Goal: Transaction & Acquisition: Book appointment/travel/reservation

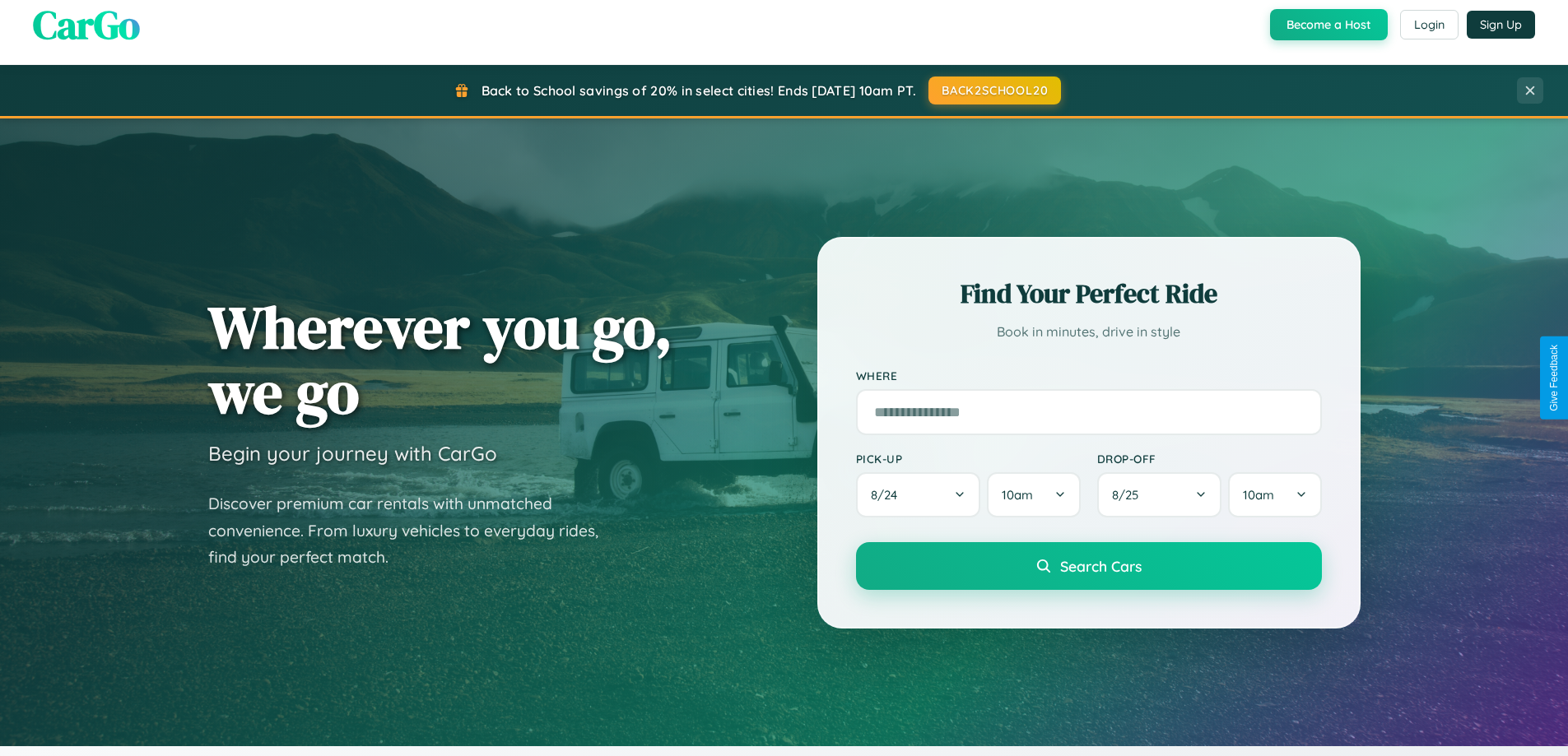
scroll to position [1132, 0]
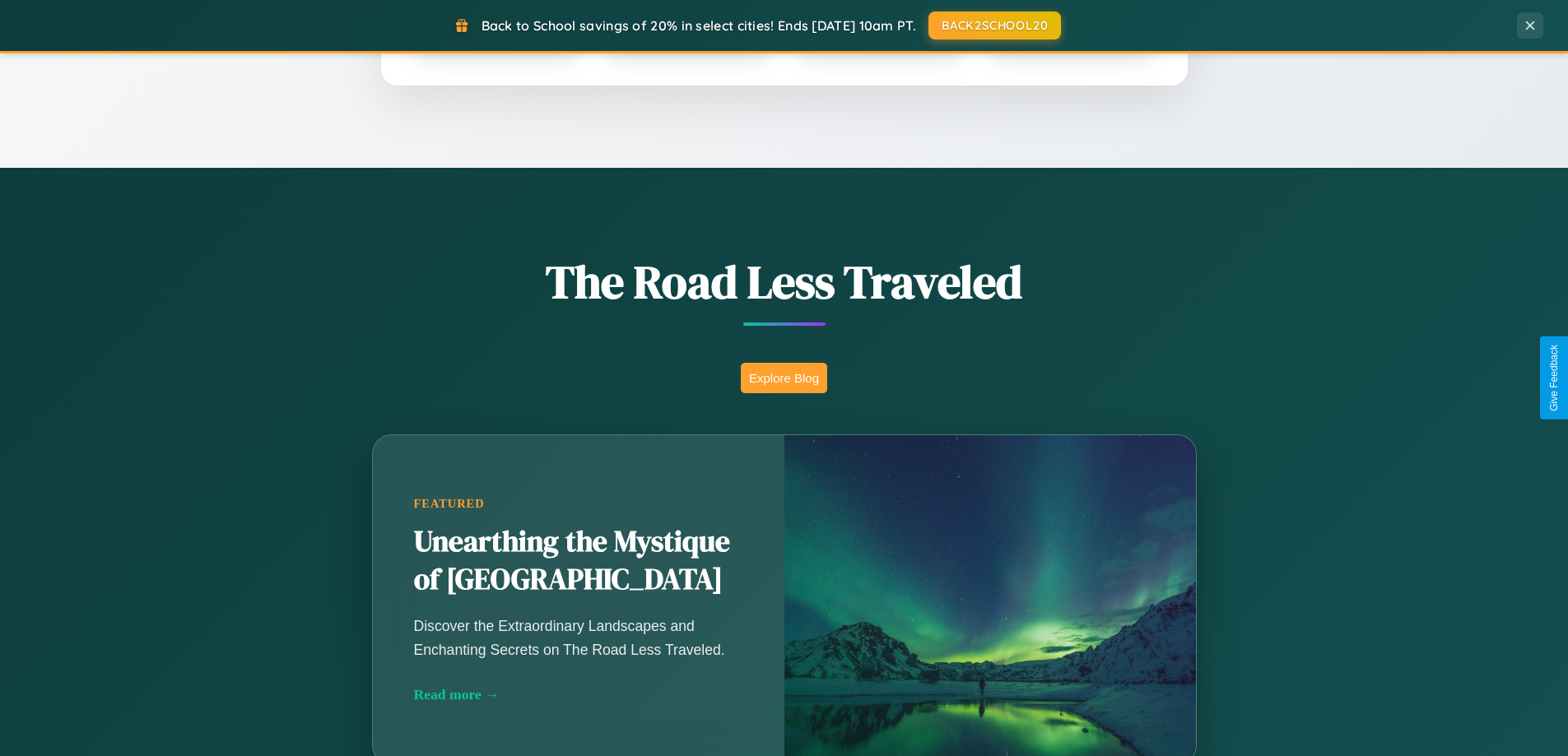
click at [784, 378] on button "Explore Blog" at bounding box center [784, 378] width 87 height 30
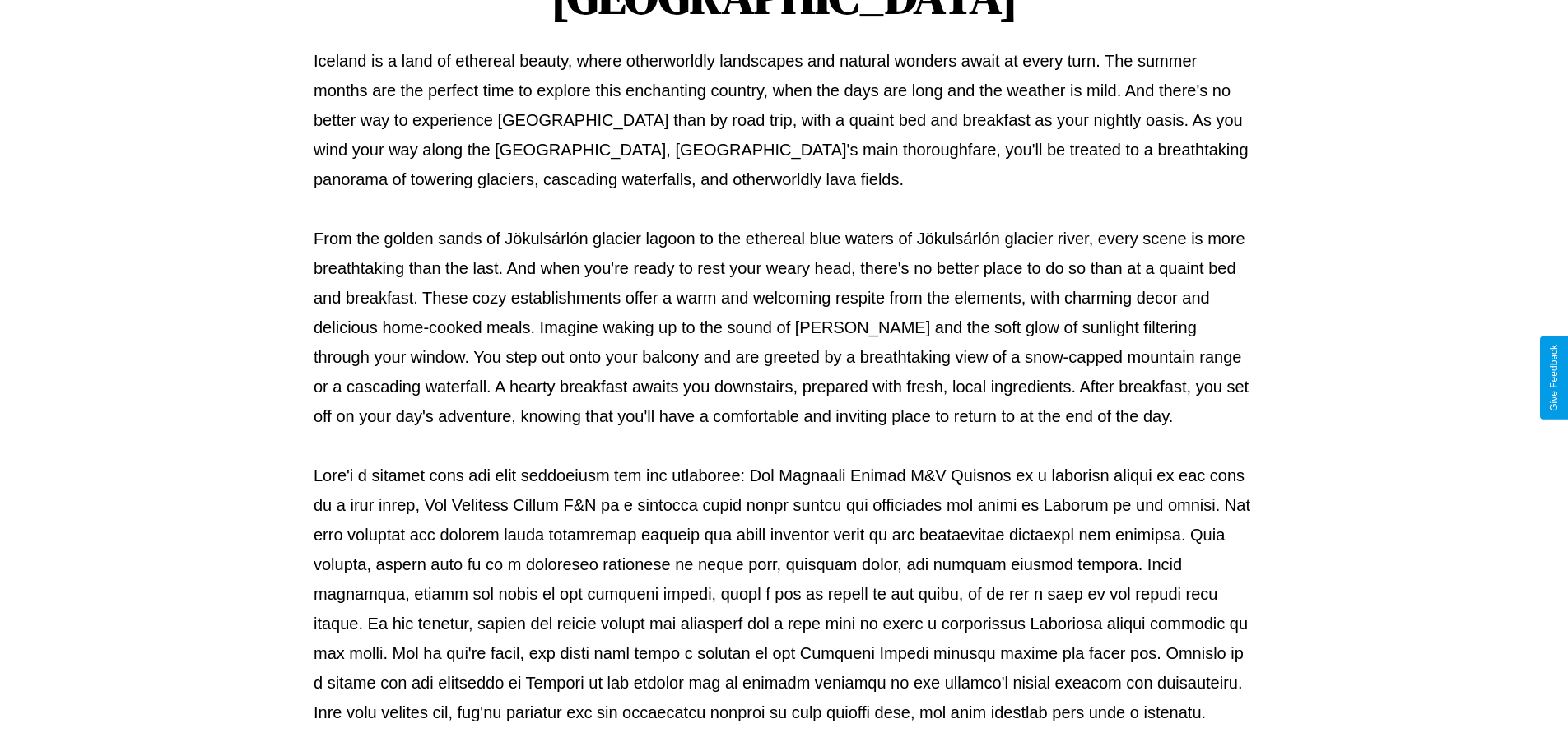
scroll to position [533, 0]
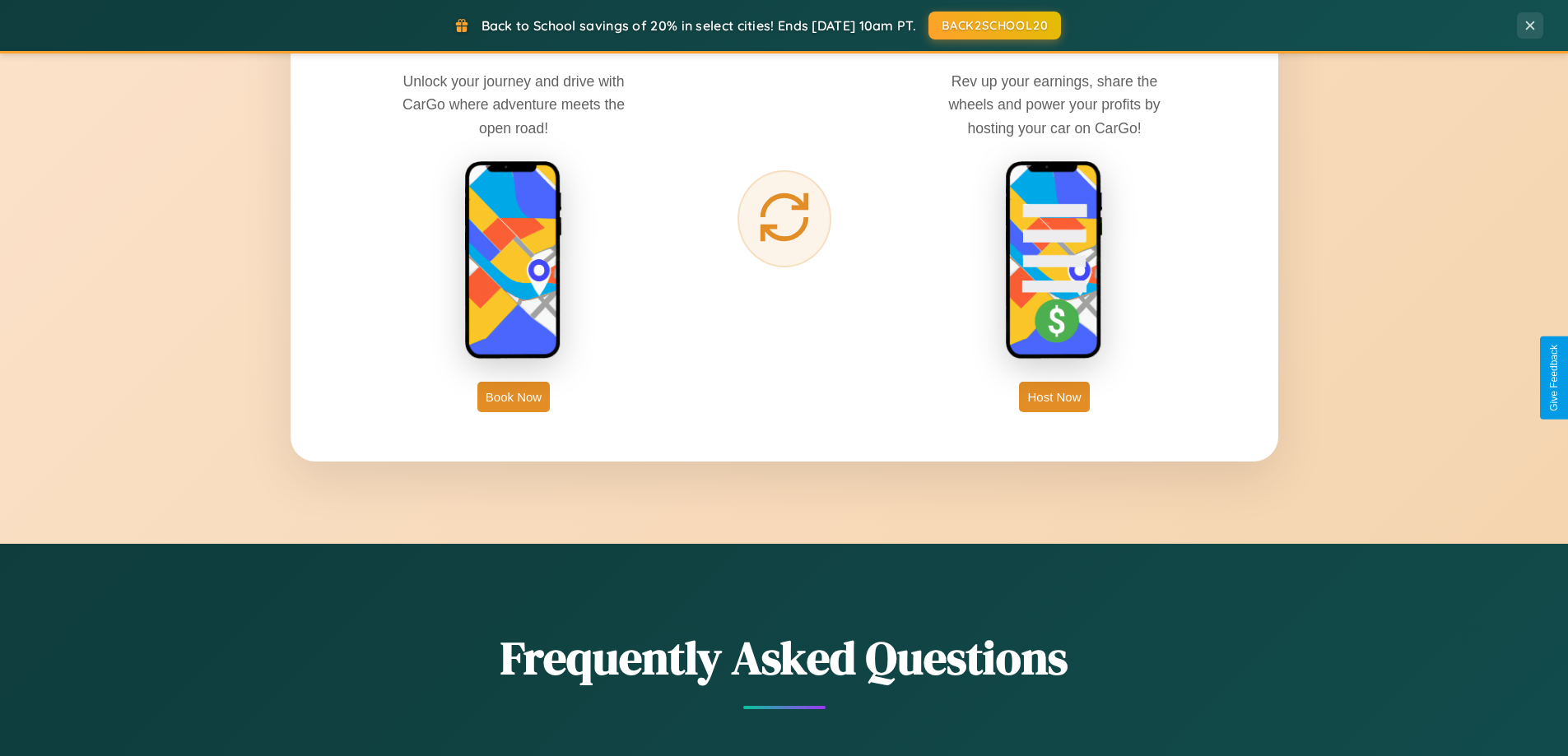
scroll to position [3167, 0]
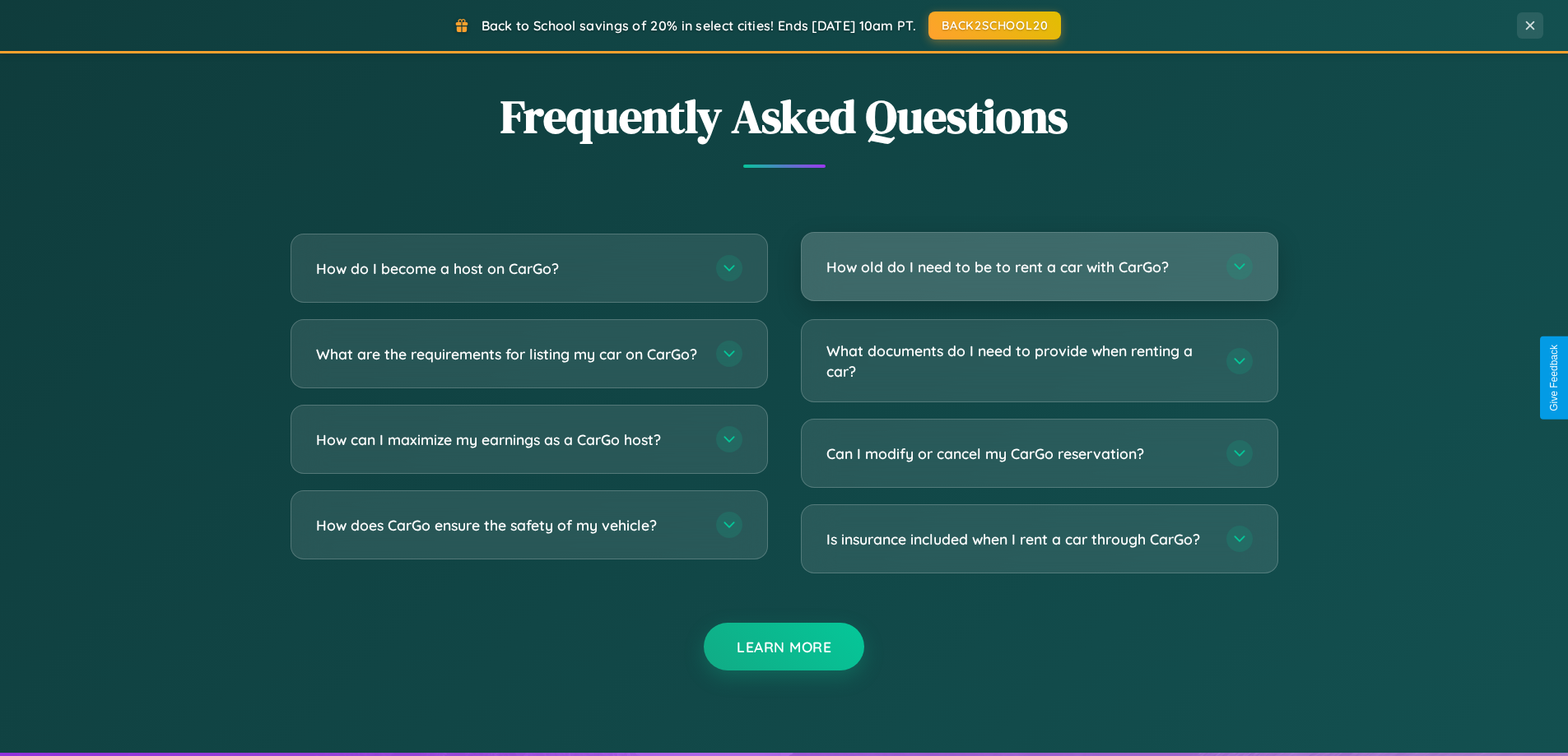
click at [1039, 268] on h3 "How old do I need to be to rent a car with CarGo?" at bounding box center [1019, 267] width 383 height 20
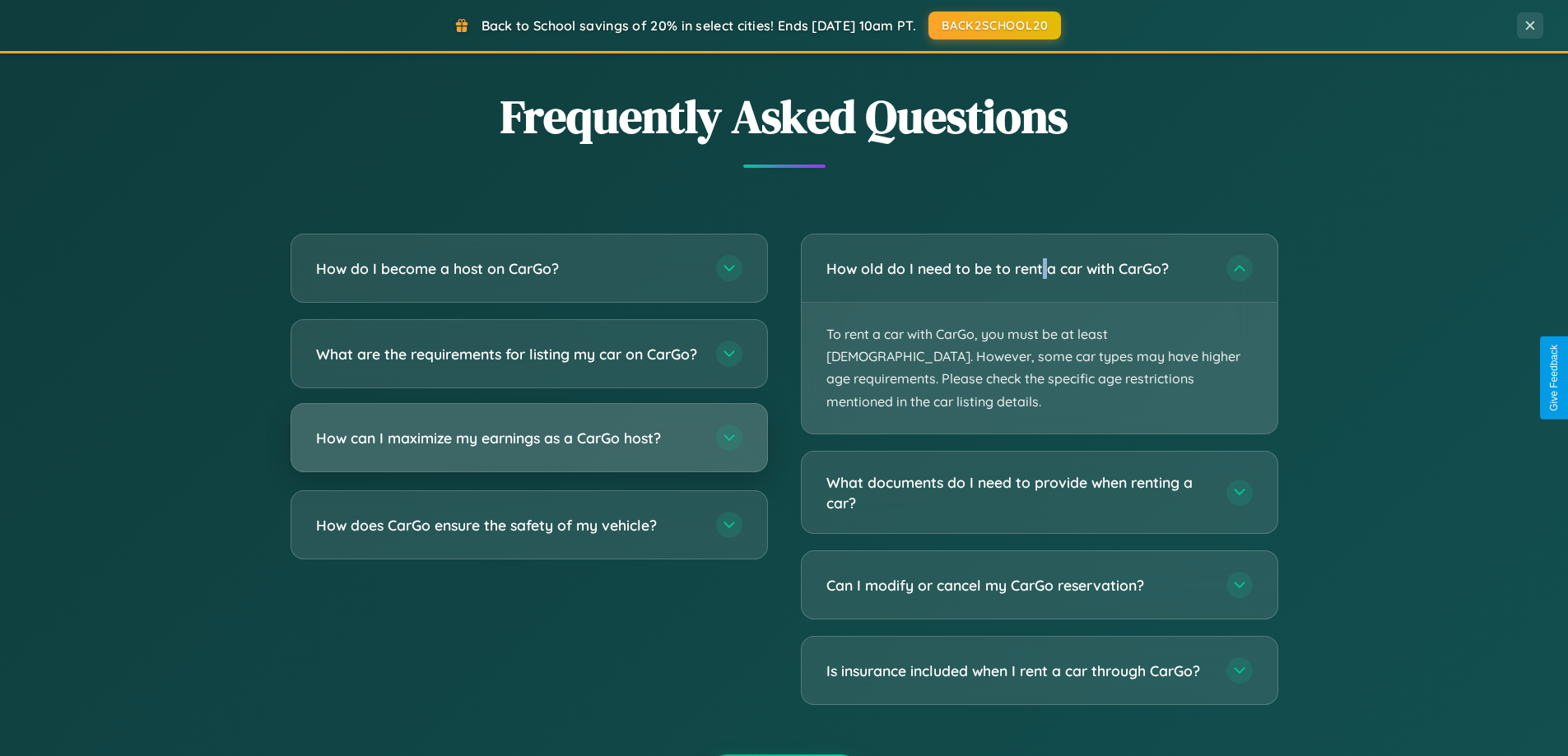
click at [528, 449] on h3 "How can I maximize my earnings as a CarGo host?" at bounding box center [508, 438] width 383 height 20
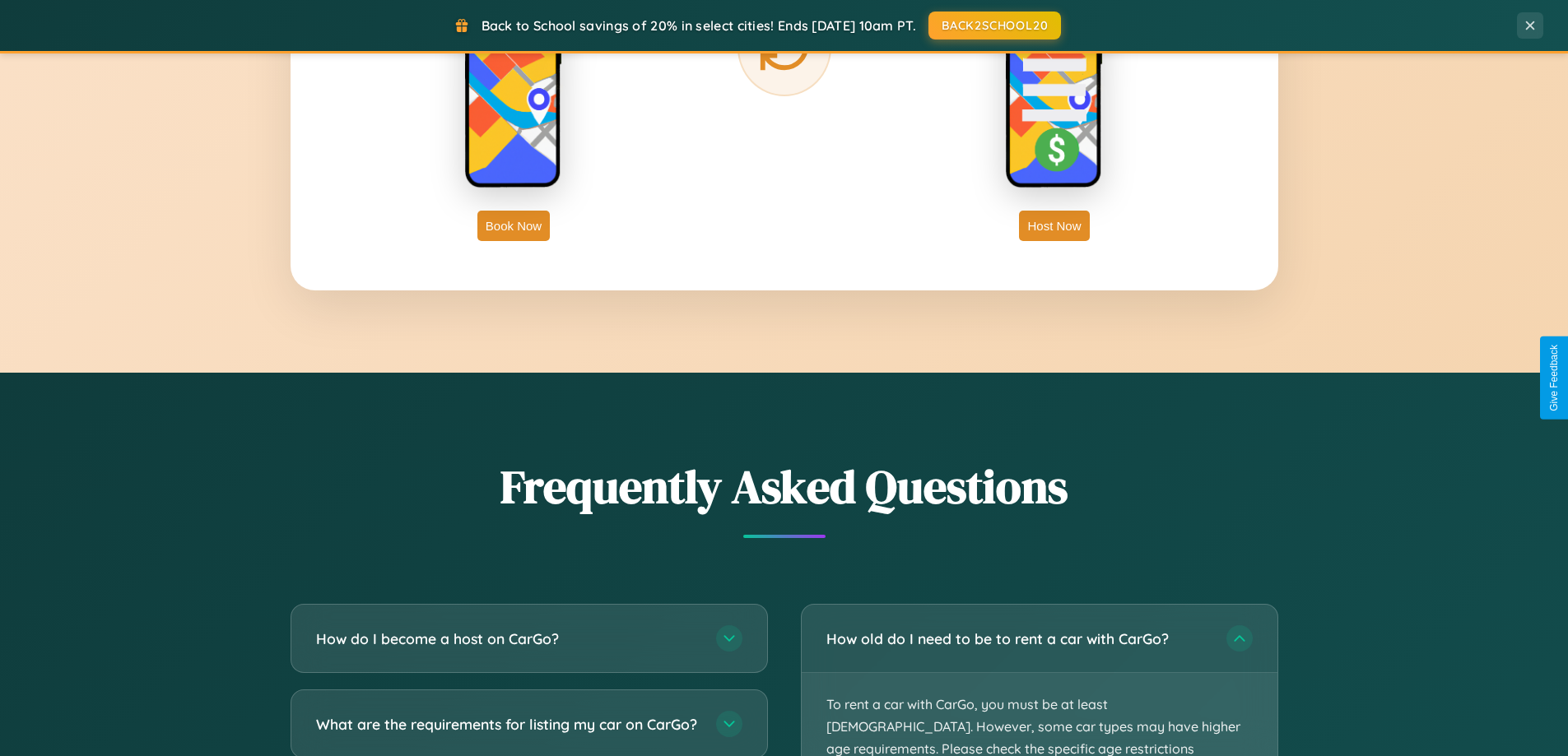
scroll to position [0, 0]
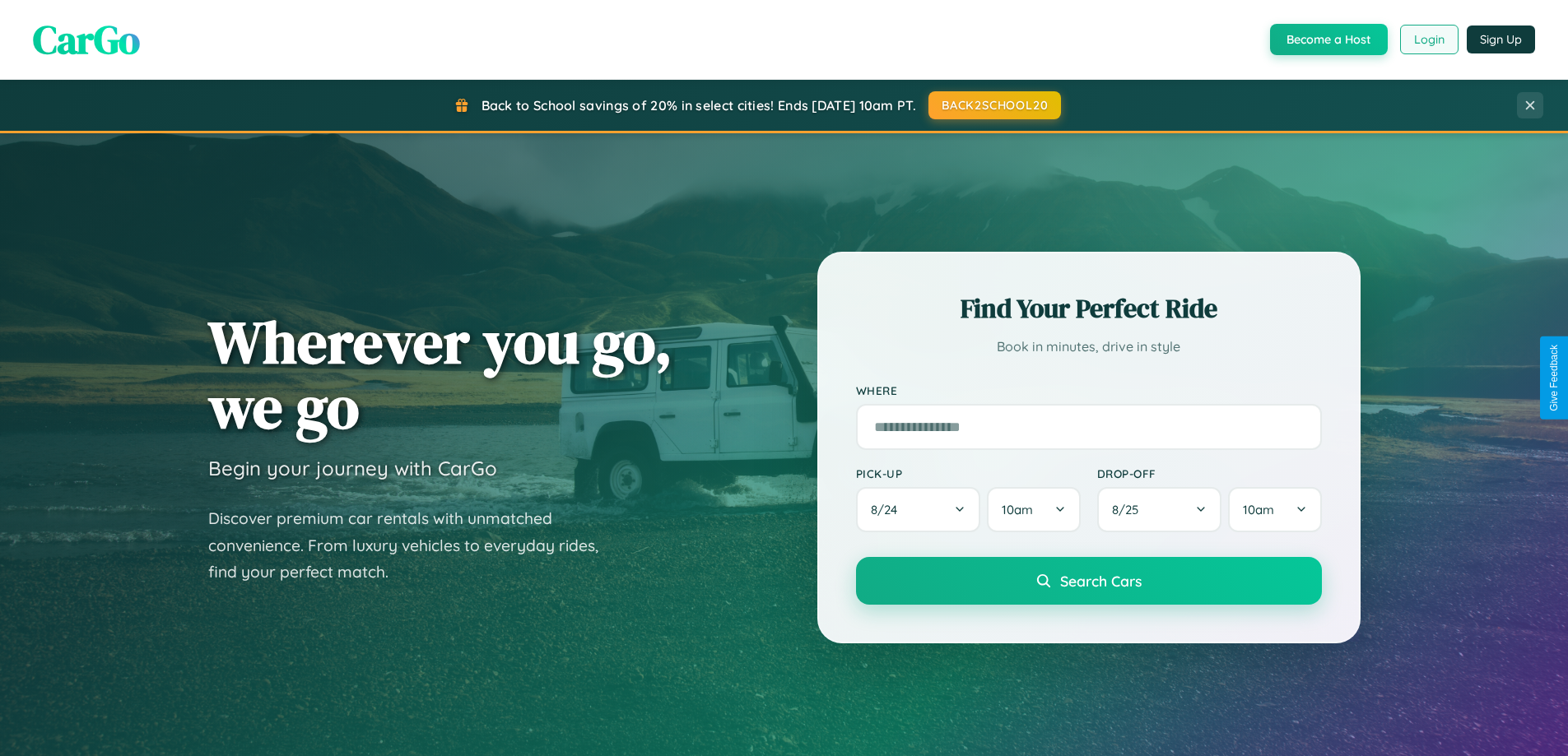
click at [1428, 40] on button "Login" at bounding box center [1429, 40] width 58 height 30
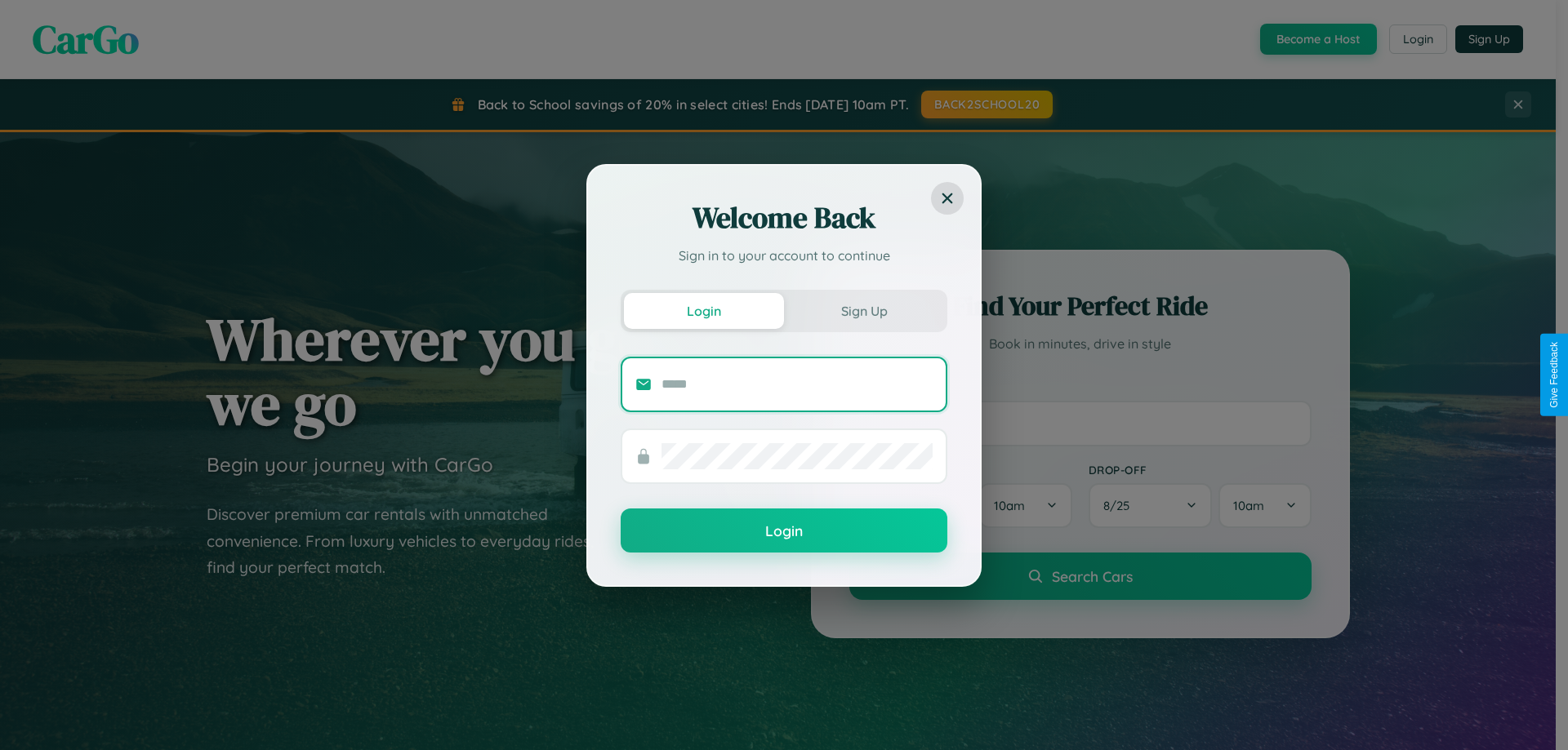
click at [798, 384] on input "text" at bounding box center [797, 385] width 271 height 26
type input "**********"
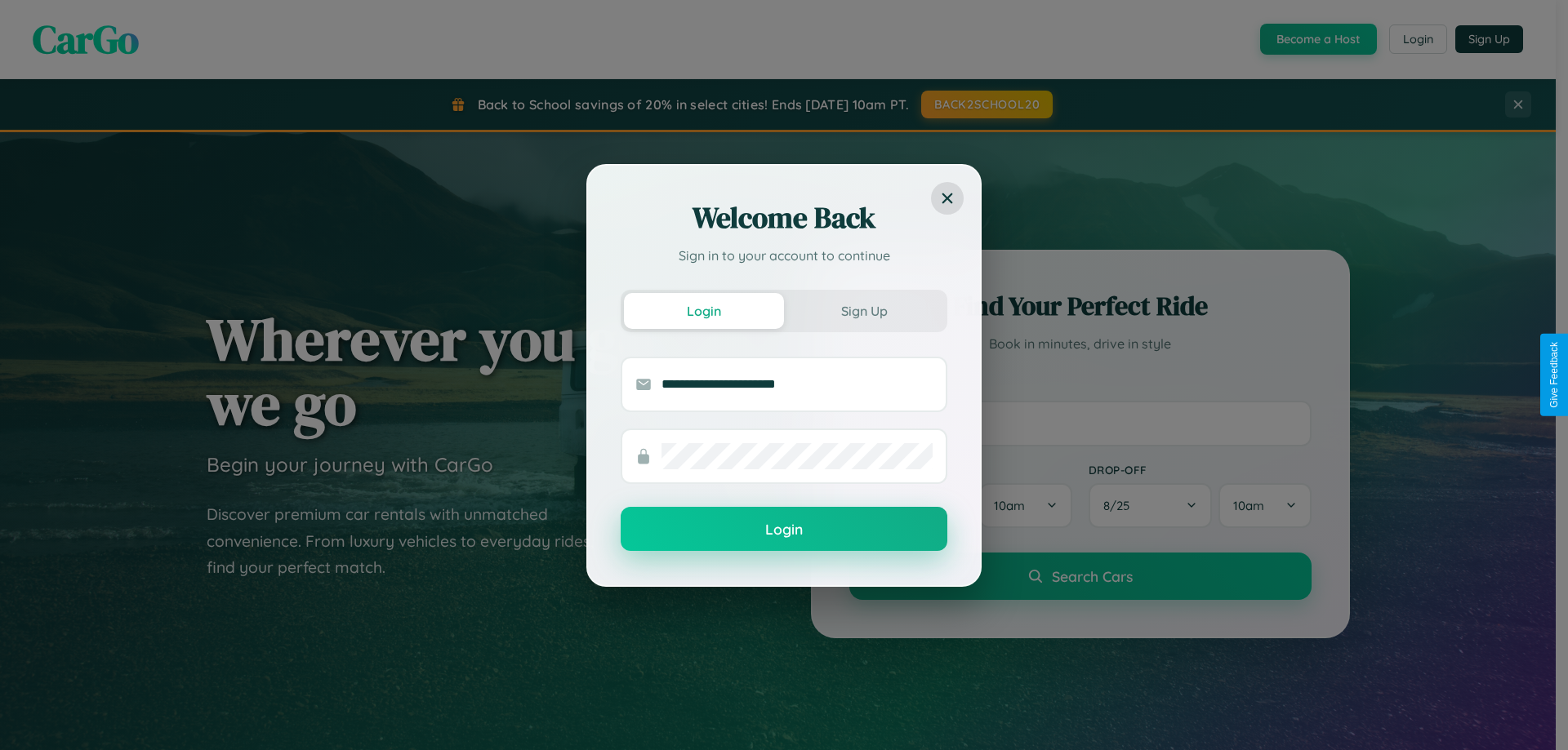
click at [784, 530] on button "Login" at bounding box center [784, 529] width 327 height 44
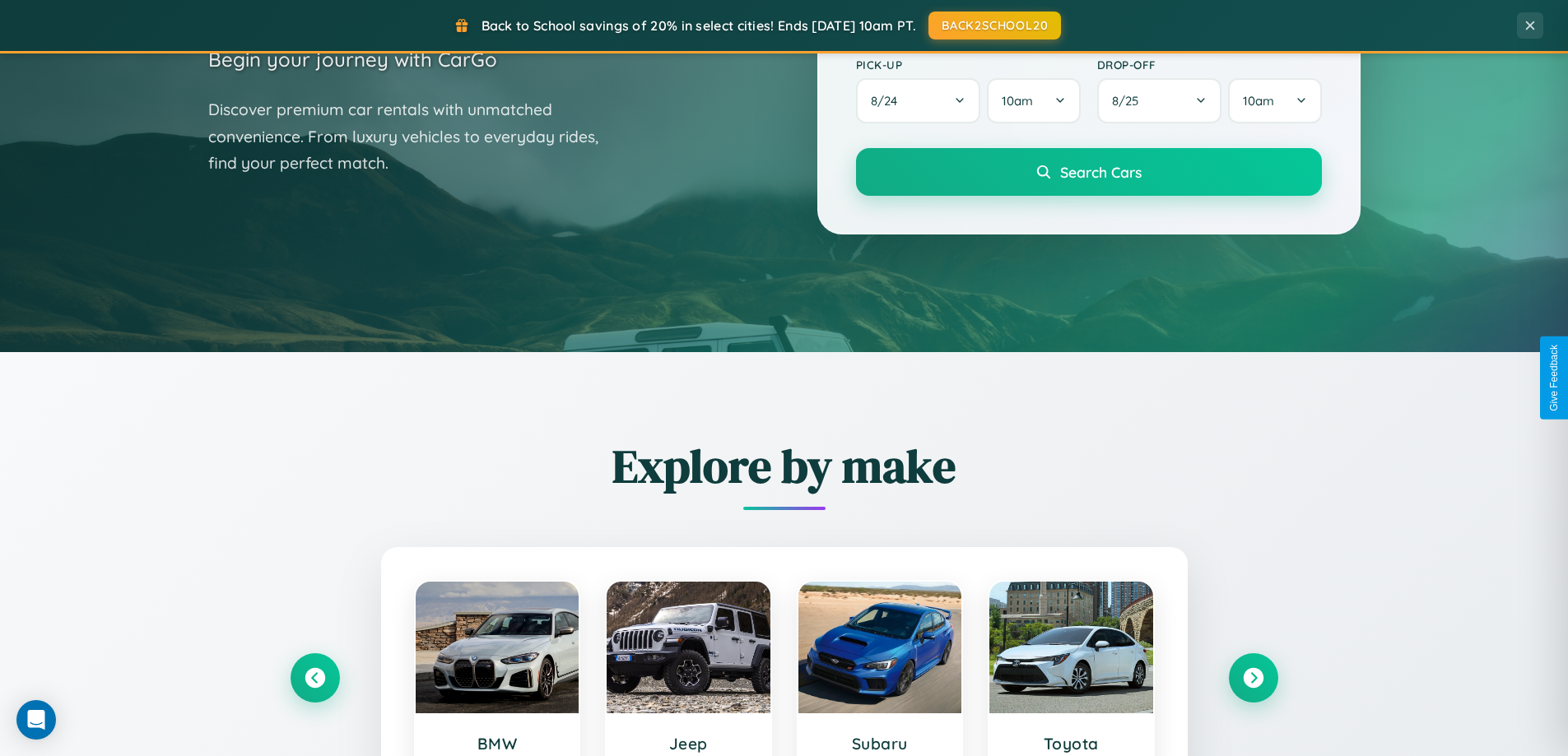
scroll to position [709, 0]
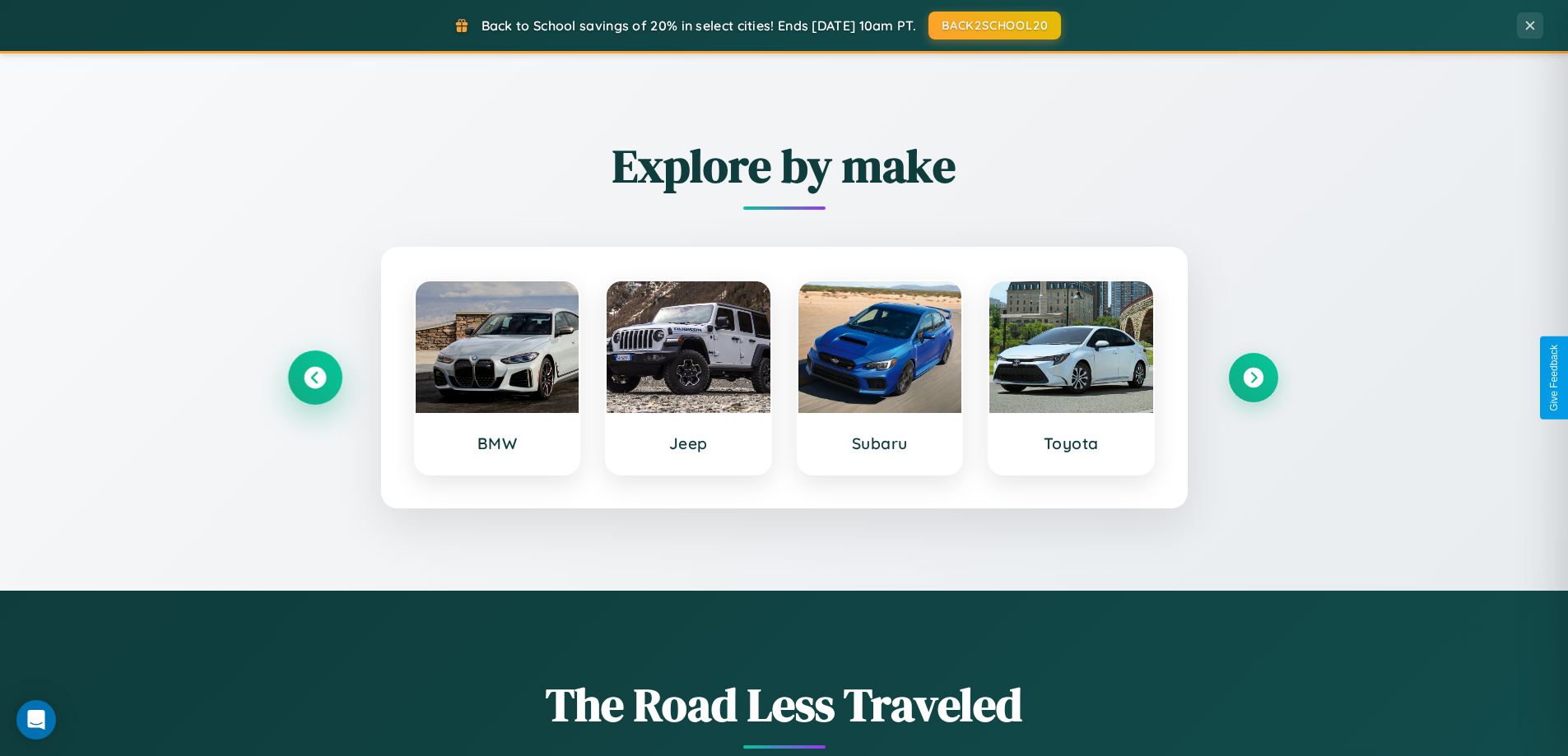
click at [314, 378] on icon at bounding box center [314, 378] width 22 height 22
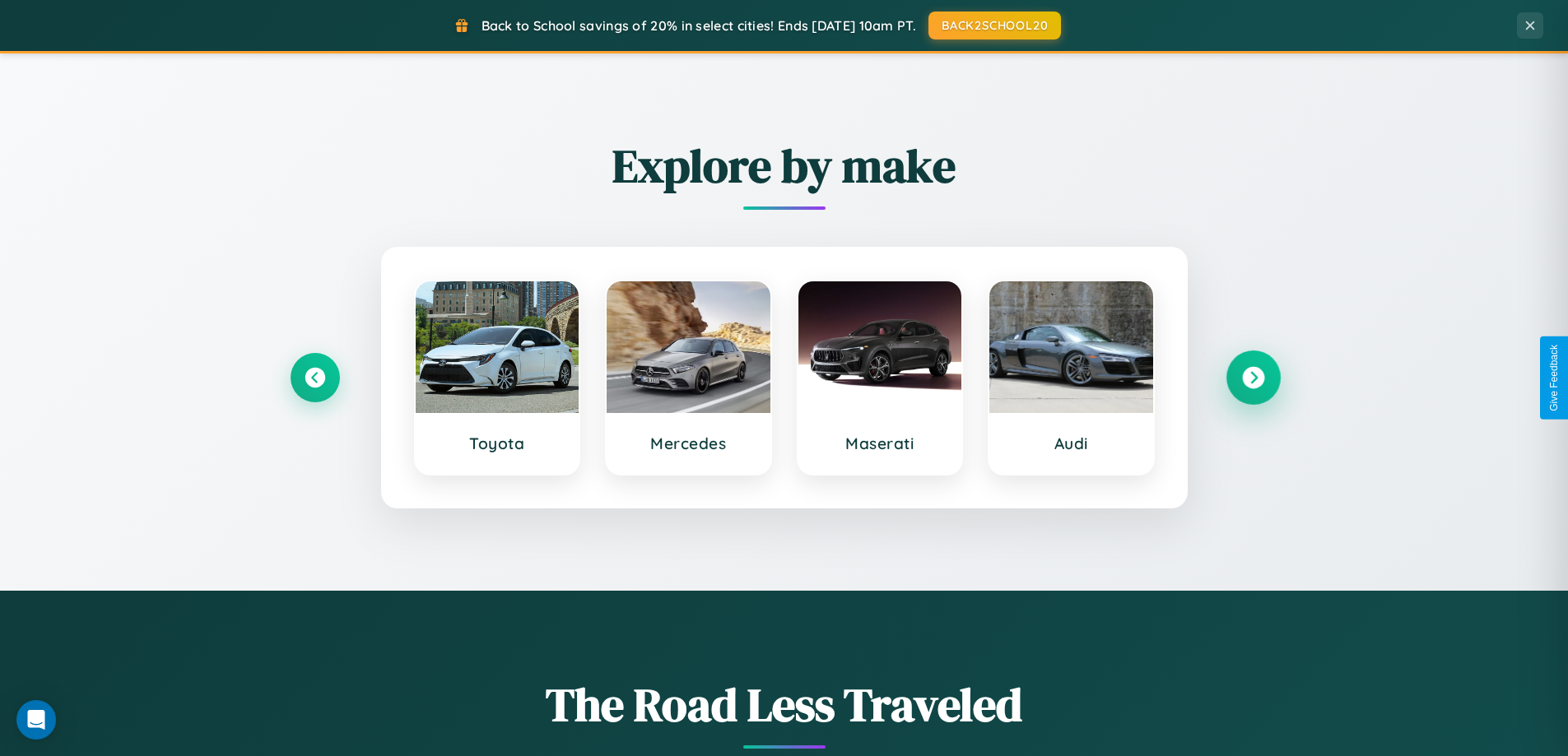
click at [1253, 378] on icon at bounding box center [1253, 378] width 22 height 22
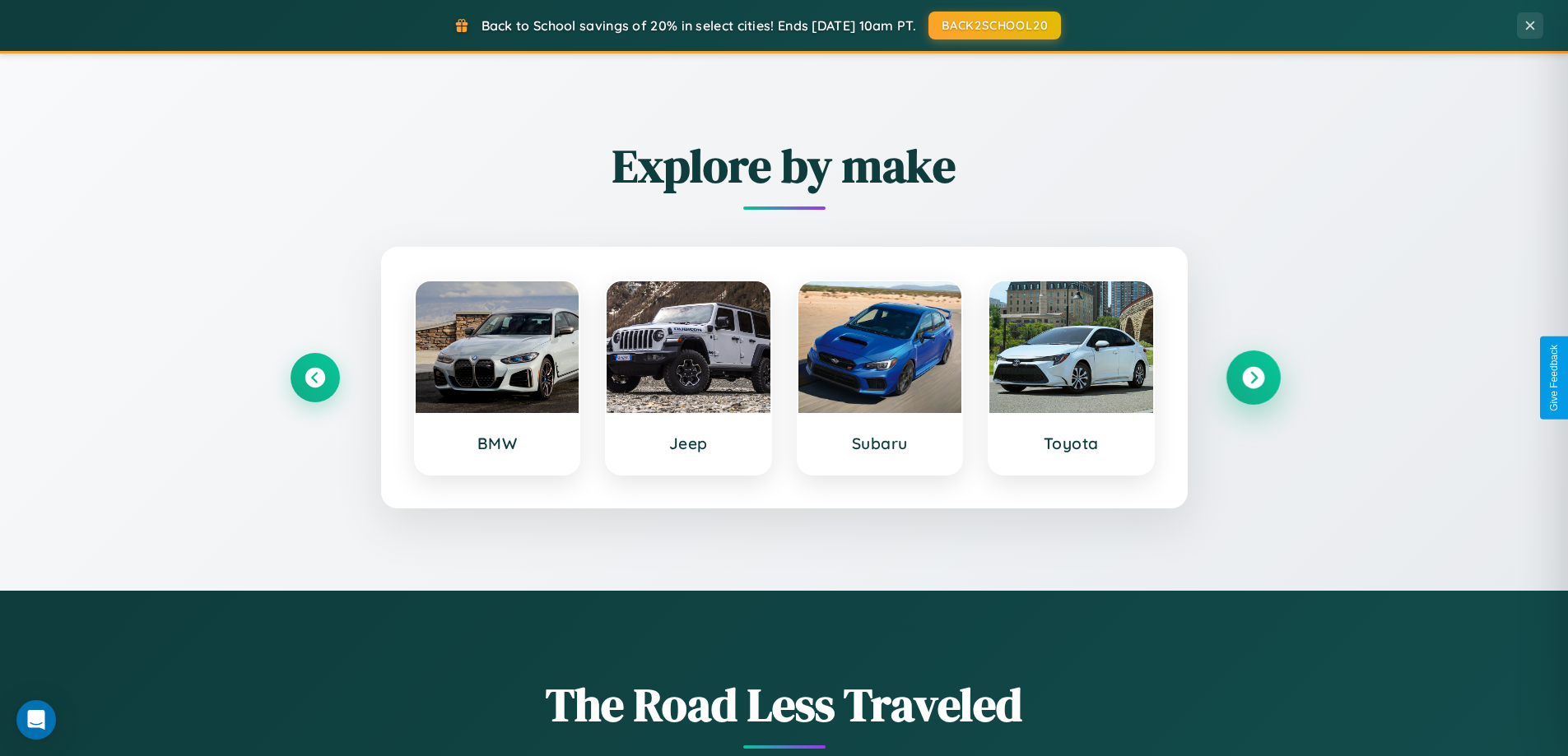
click at [1253, 378] on icon at bounding box center [1253, 378] width 22 height 22
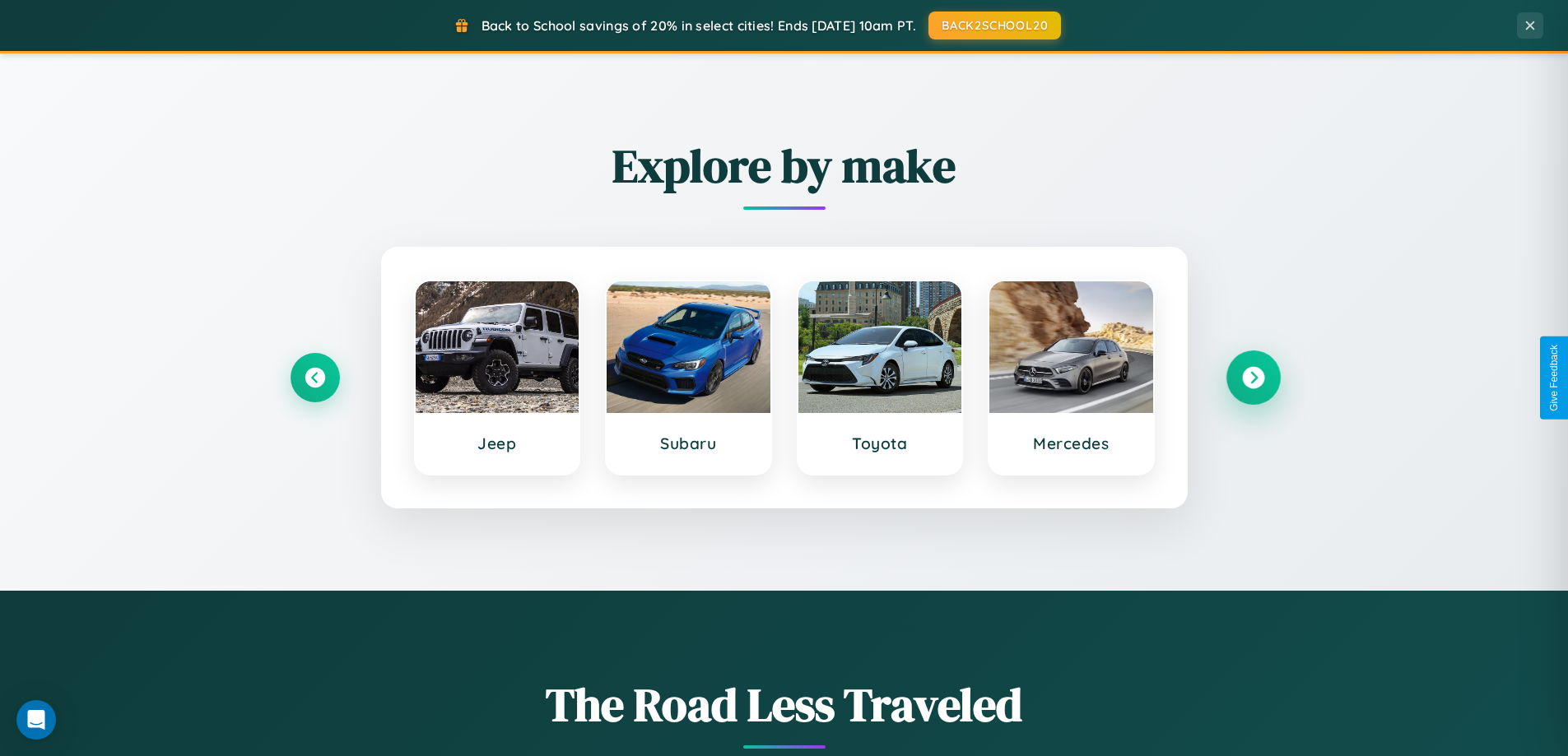
click at [1253, 378] on icon at bounding box center [1253, 378] width 22 height 22
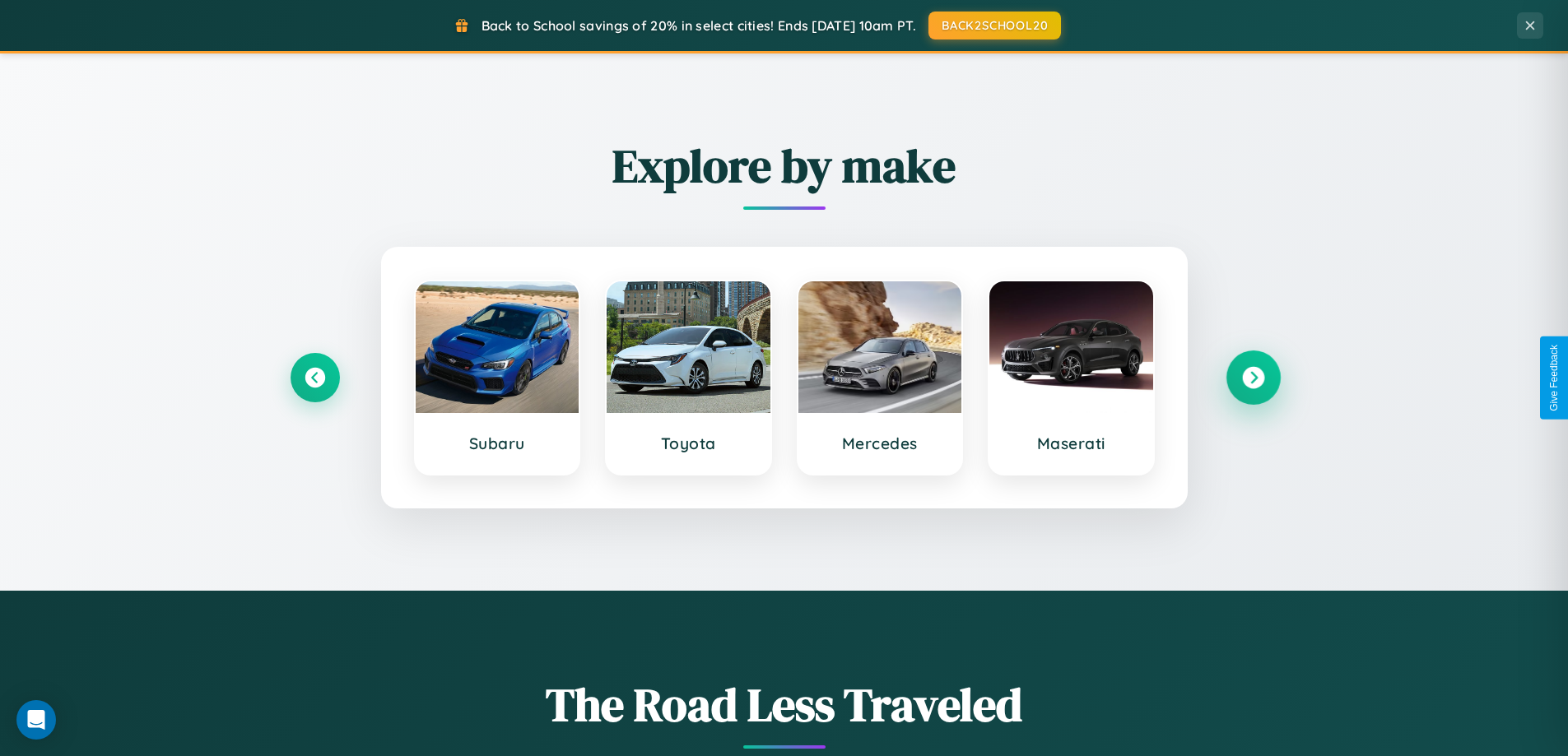
click at [1253, 378] on icon at bounding box center [1253, 378] width 22 height 22
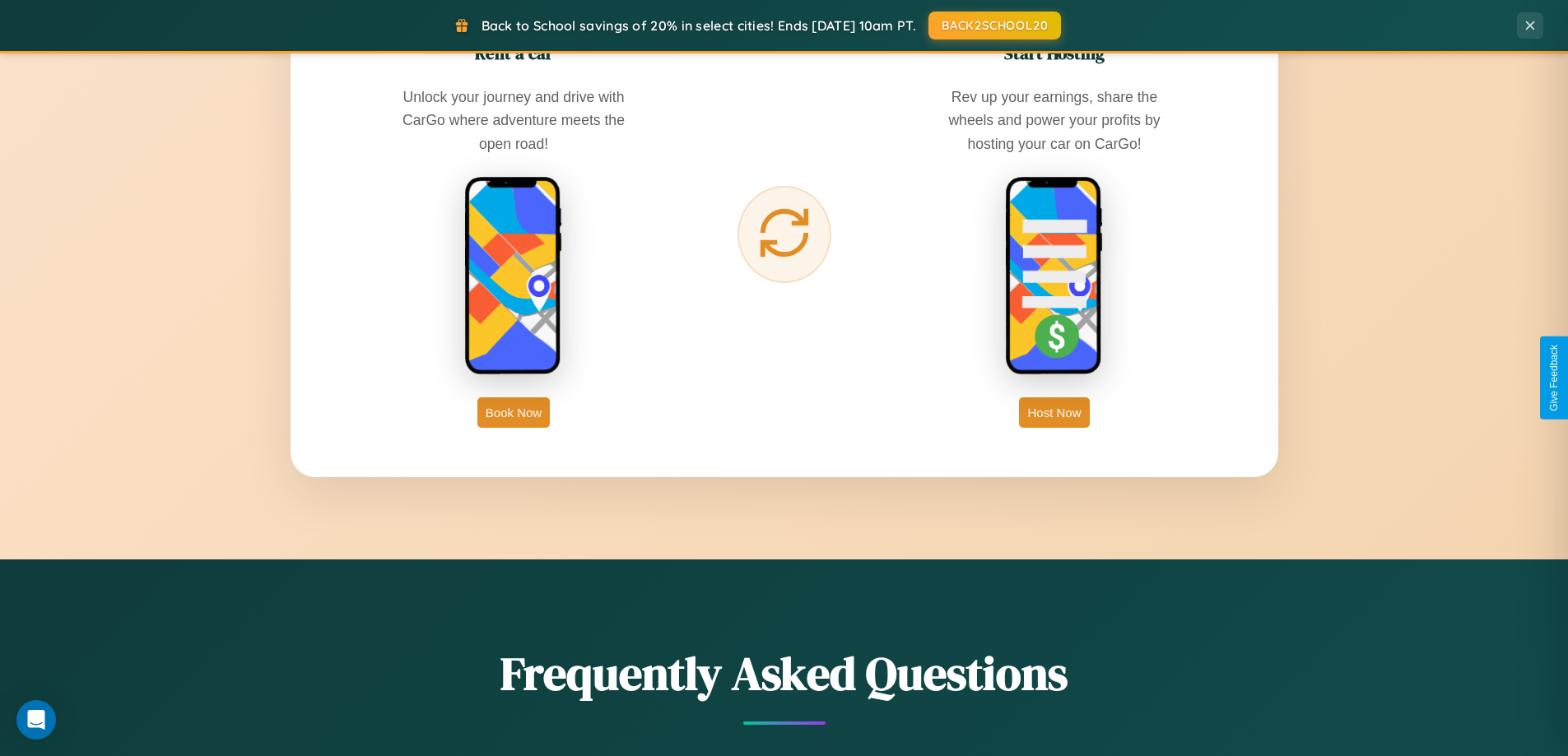
scroll to position [2644, 0]
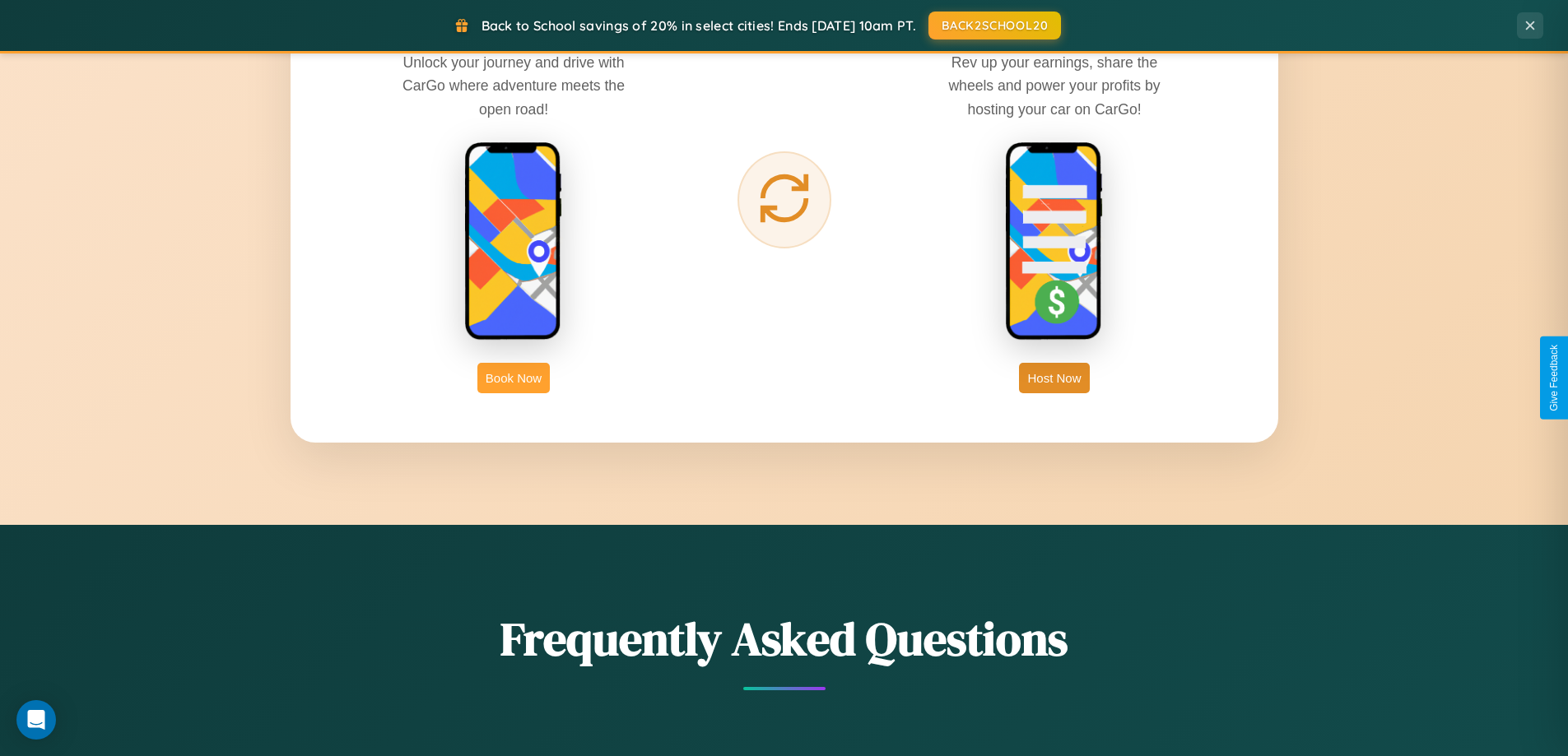
click at [514, 378] on button "Book Now" at bounding box center [514, 378] width 72 height 30
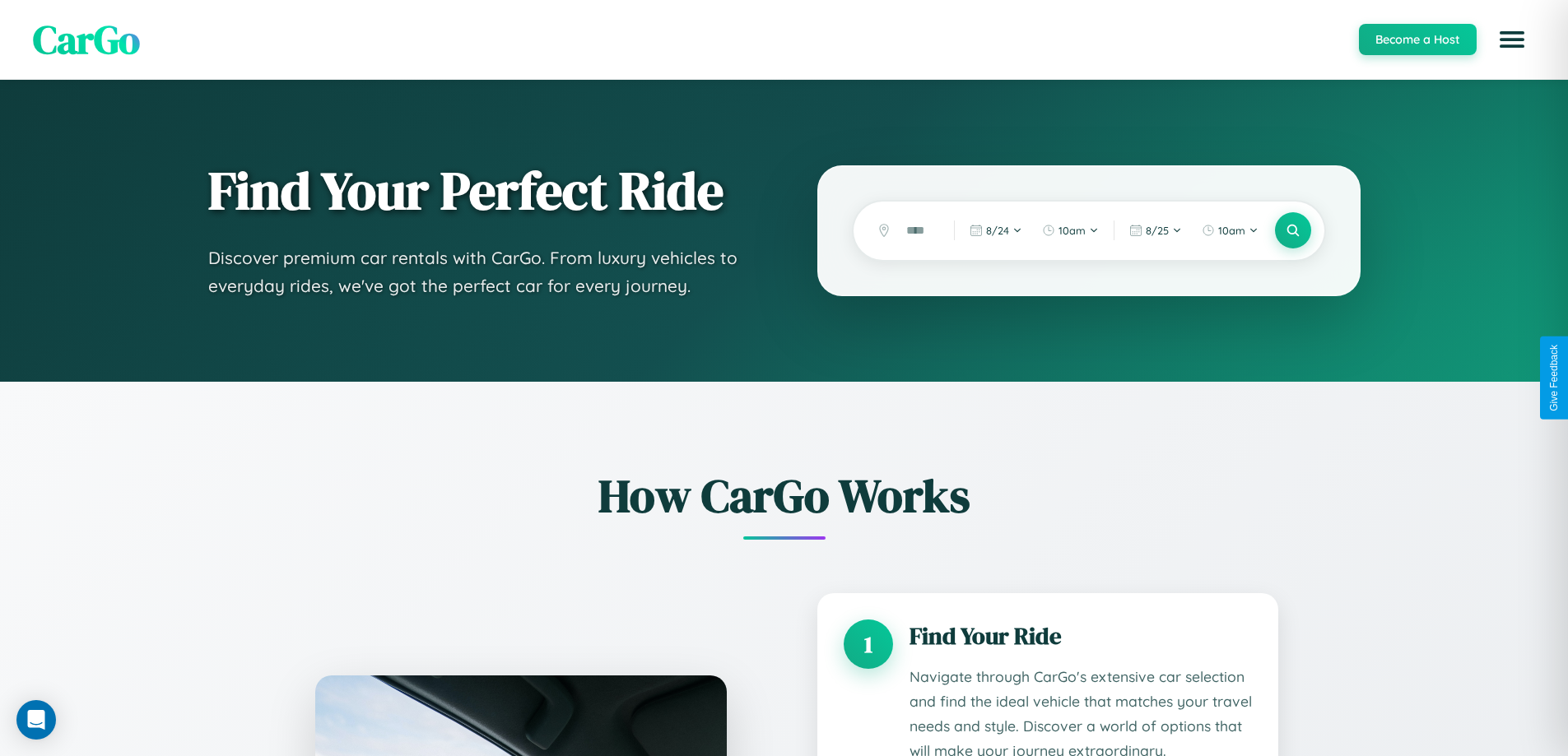
scroll to position [1372, 0]
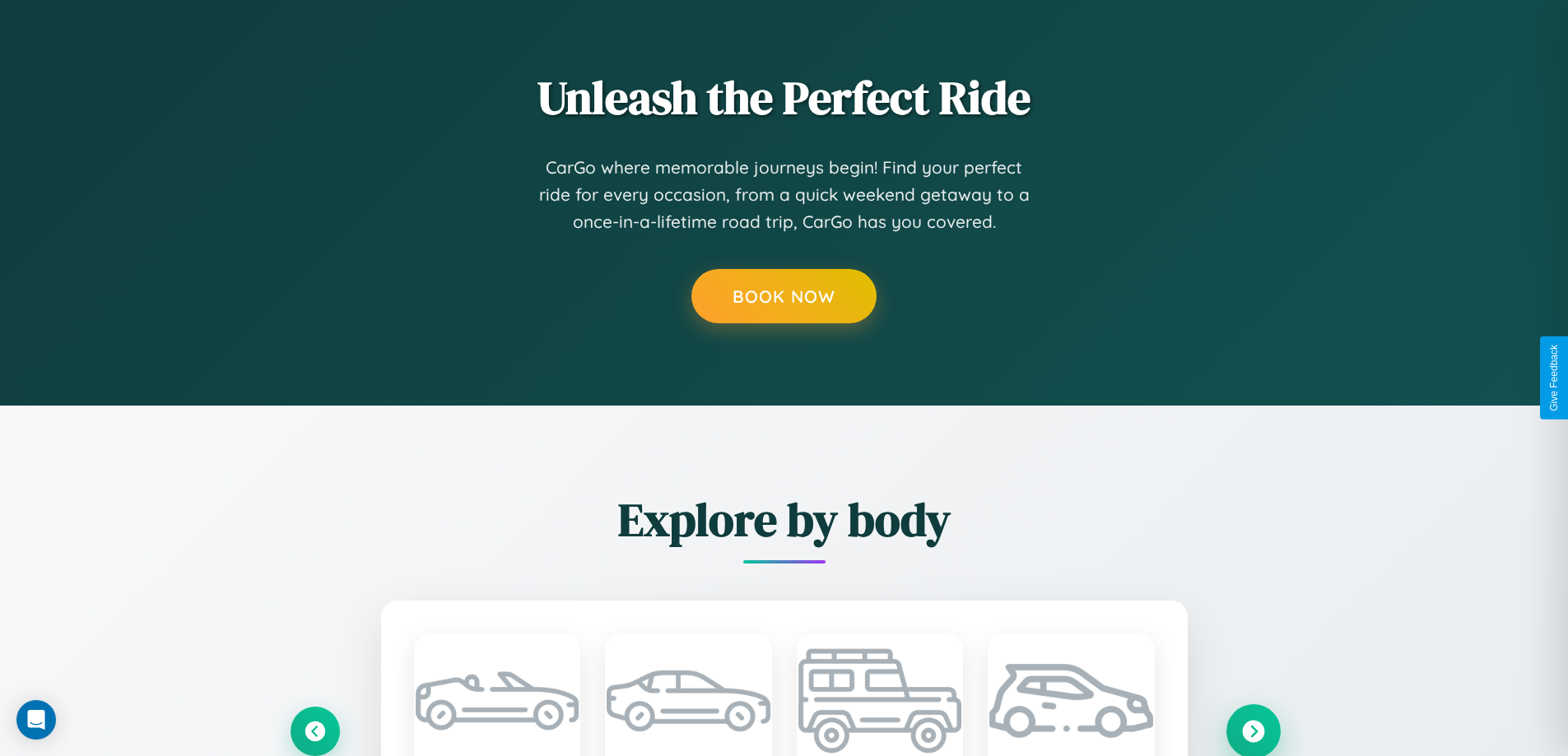
click at [1253, 731] on icon at bounding box center [1253, 730] width 22 height 22
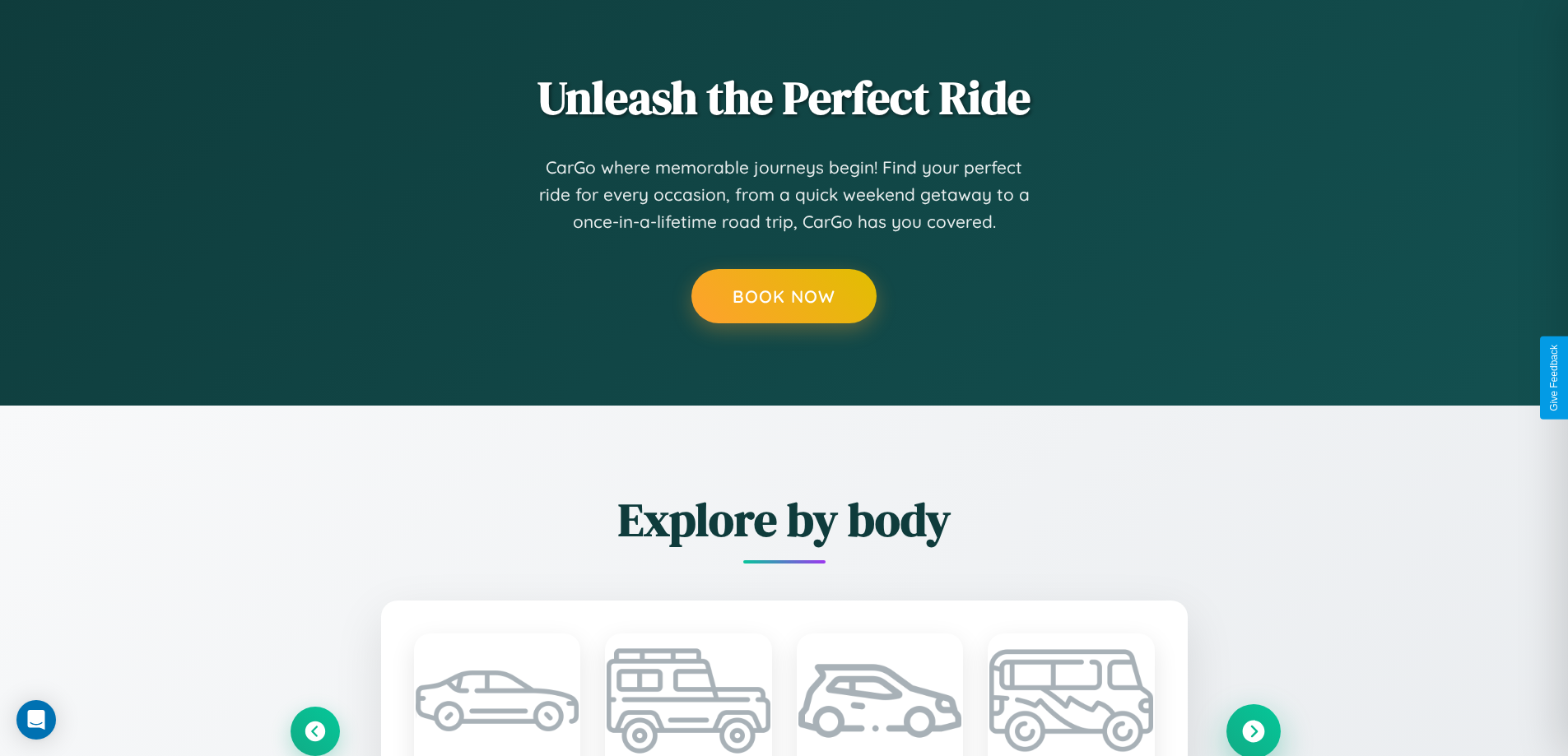
click at [1253, 731] on icon at bounding box center [1253, 730] width 22 height 22
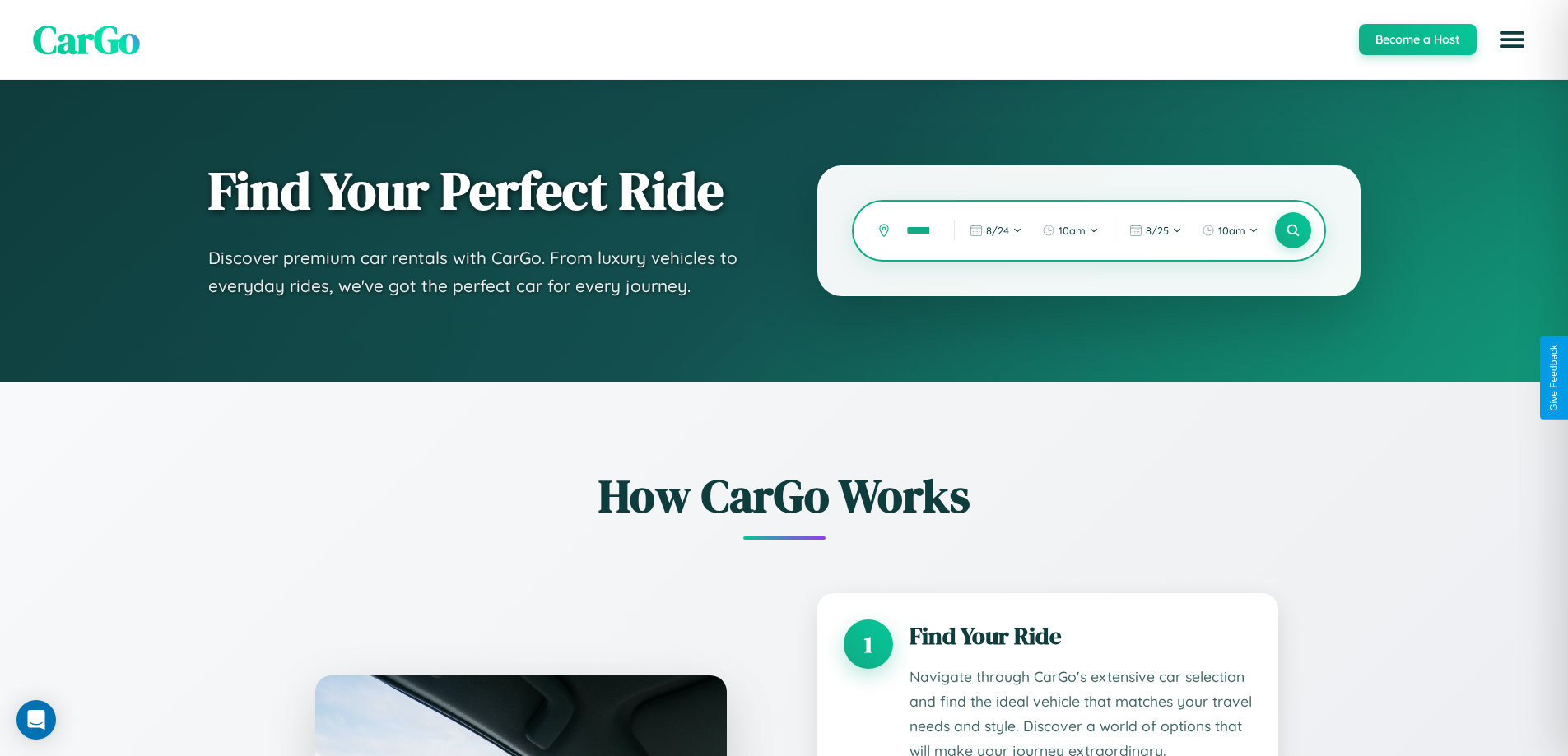
scroll to position [0, 34]
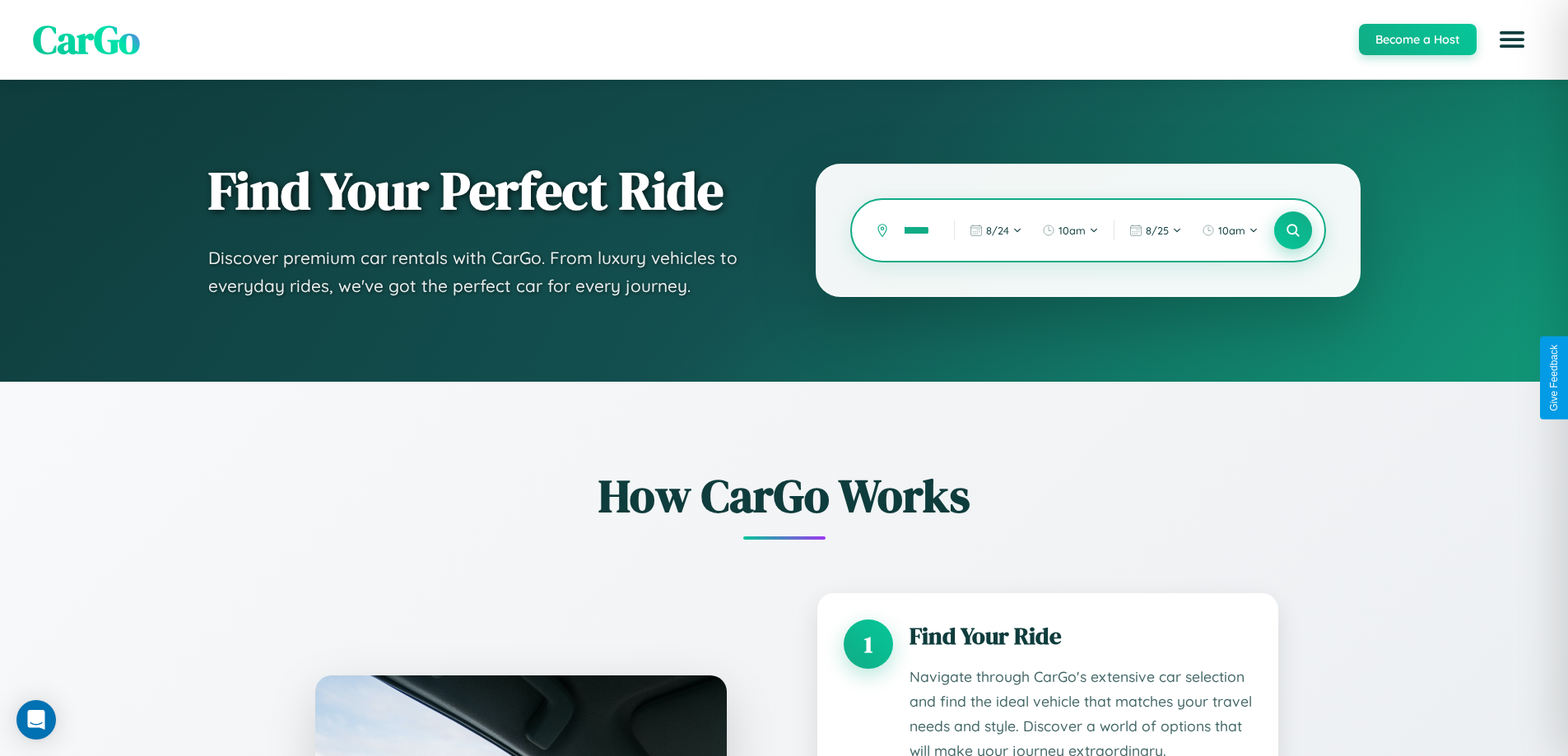
type input "*********"
click at [1292, 231] on icon at bounding box center [1293, 231] width 16 height 16
